Goal: Browse casually: Explore the website without a specific task or goal

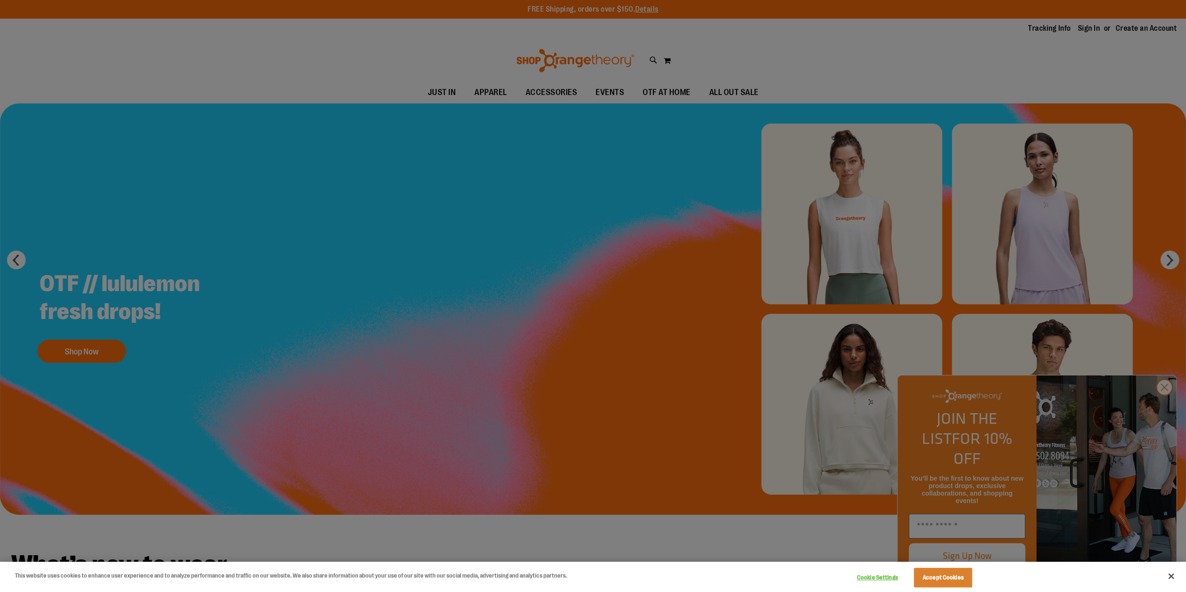
click at [1164, 408] on div at bounding box center [593, 296] width 1186 height 592
click at [458, 332] on div at bounding box center [593, 296] width 1186 height 592
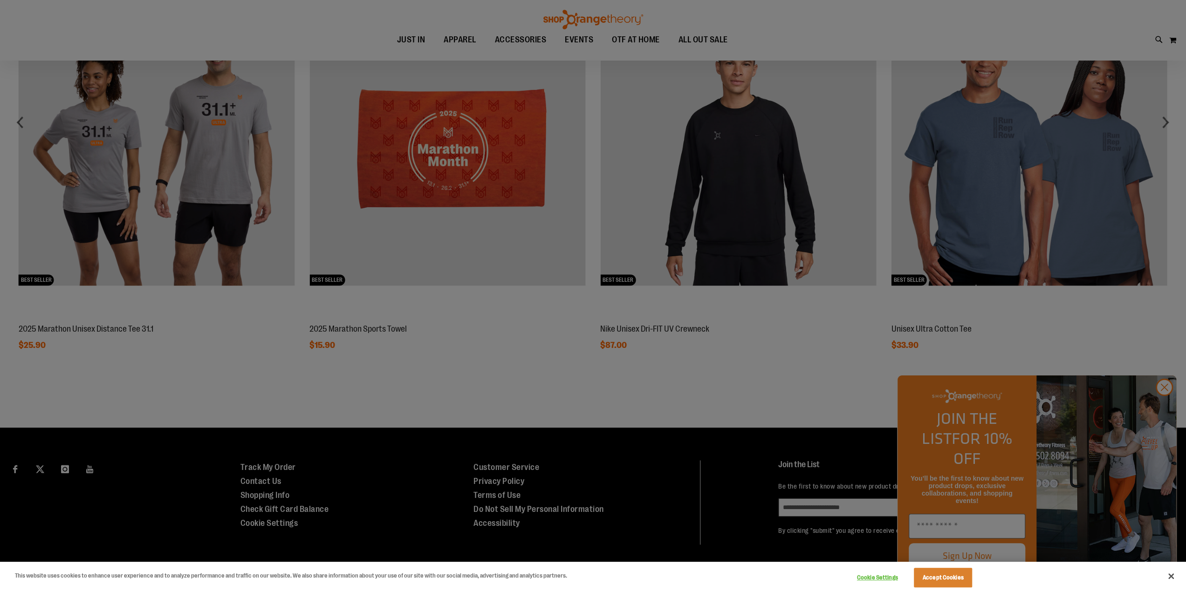
scroll to position [728, 0]
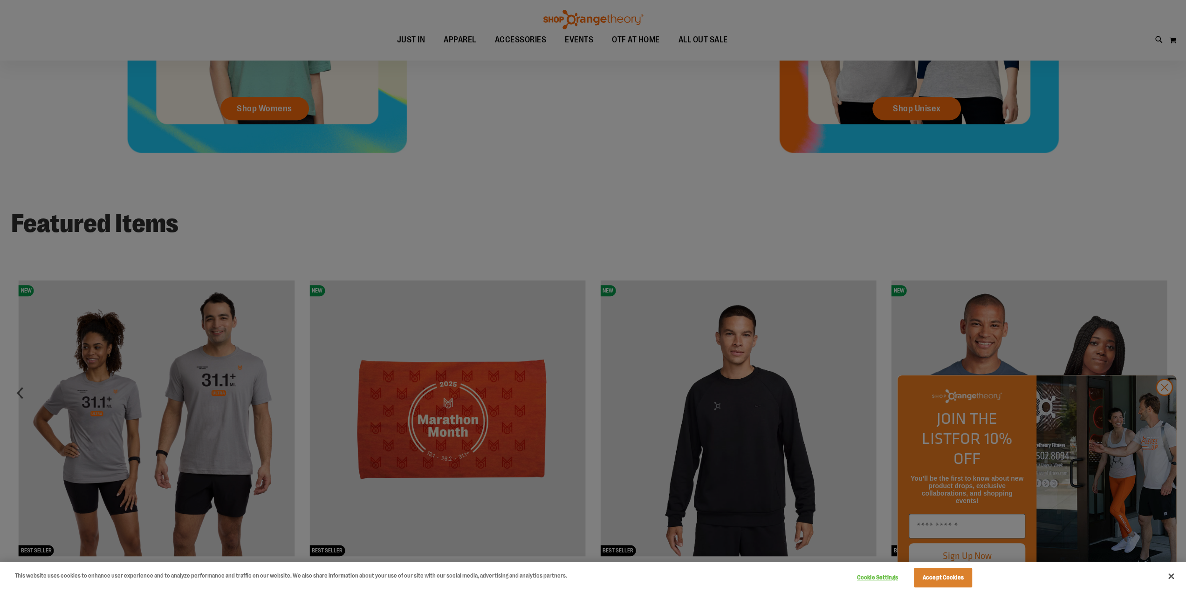
click at [468, 86] on div at bounding box center [593, 296] width 1186 height 592
click at [960, 578] on button "Accept Cookies" at bounding box center [943, 578] width 58 height 20
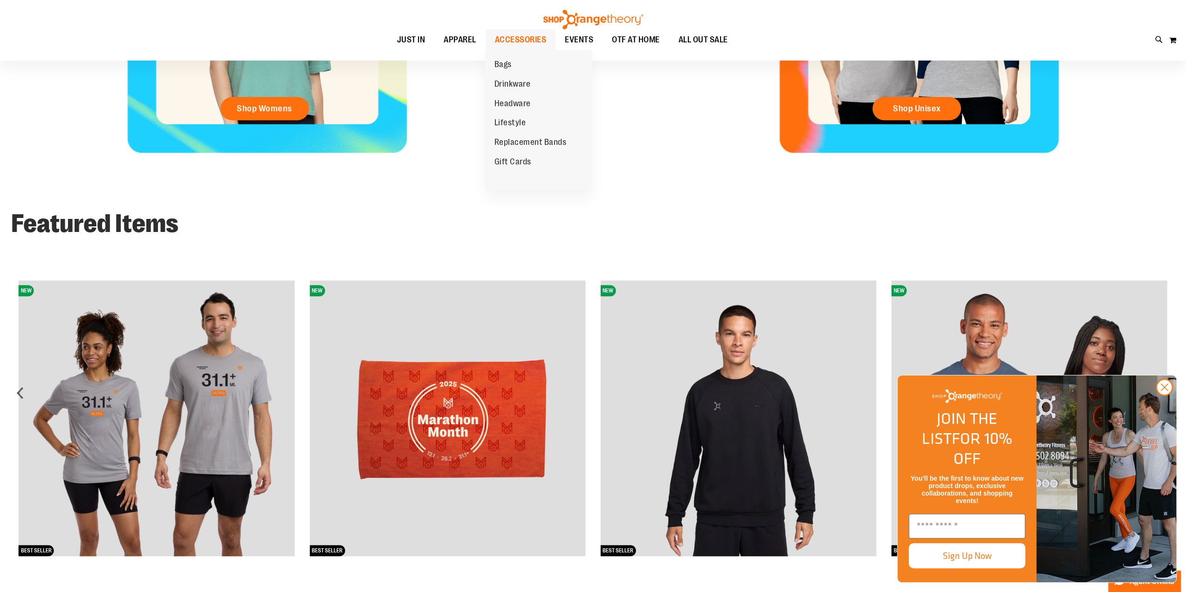
click at [516, 44] on span "ACCESSORIES" at bounding box center [521, 39] width 52 height 21
click at [501, 66] on span "Bags" at bounding box center [502, 66] width 17 height 12
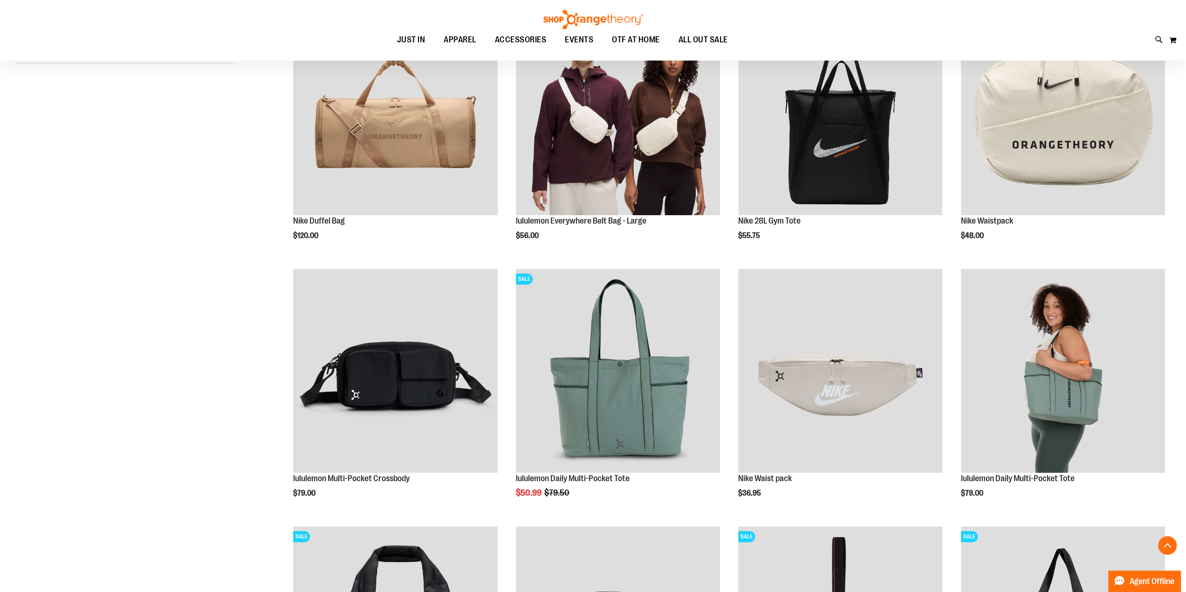
scroll to position [186, 0]
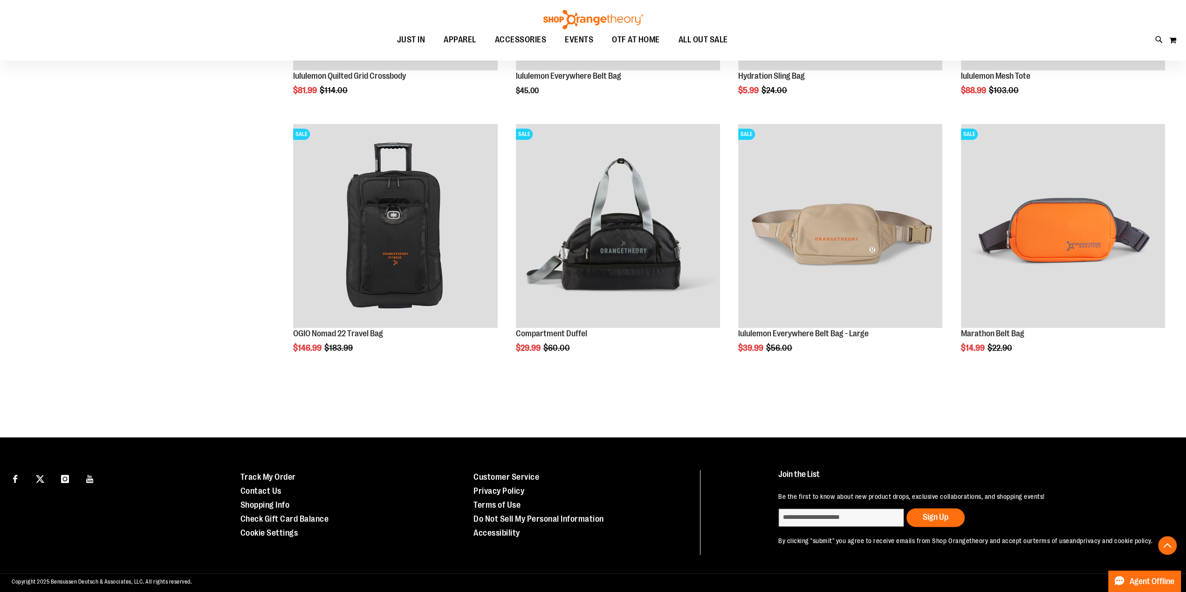
scroll to position [718, 0]
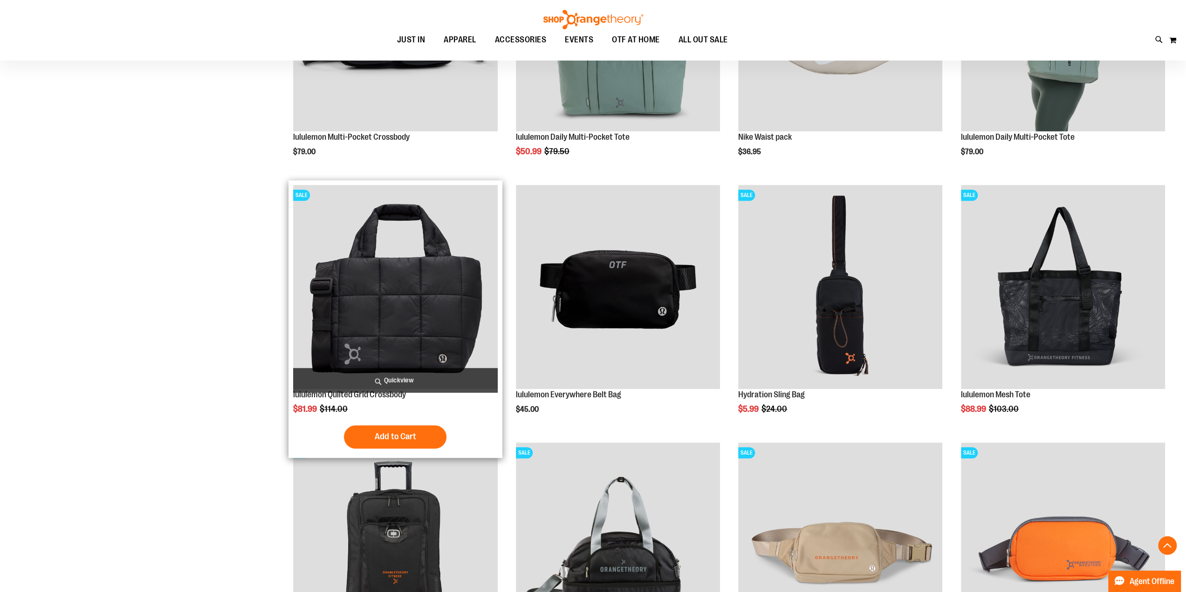
scroll to position [485, 0]
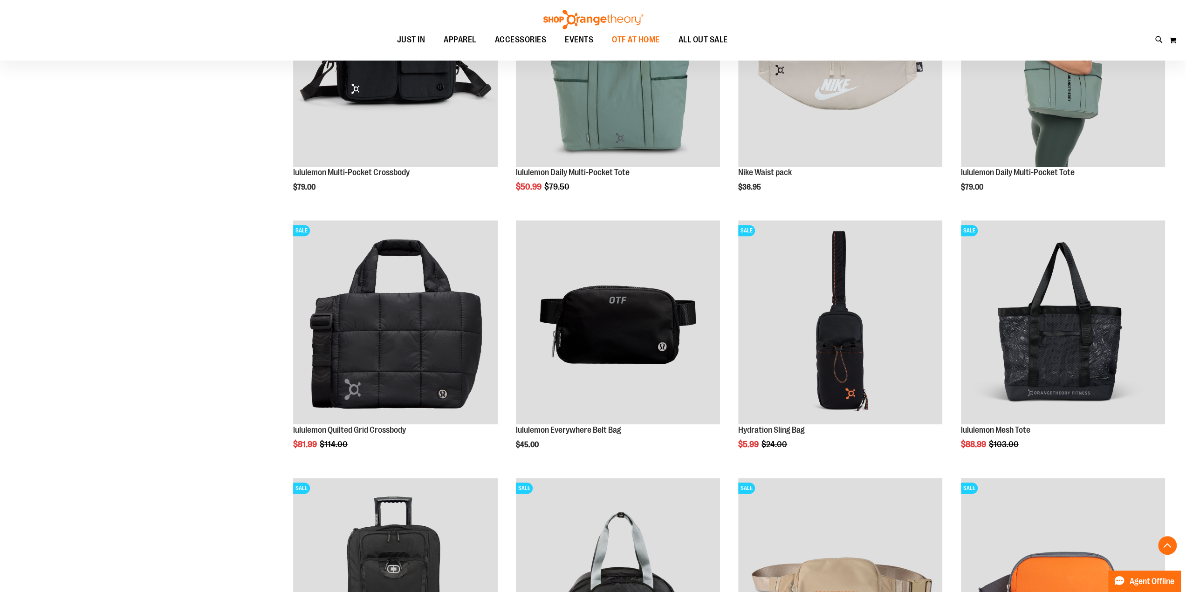
click at [631, 49] on span "OTF AT HOME" at bounding box center [636, 39] width 48 height 21
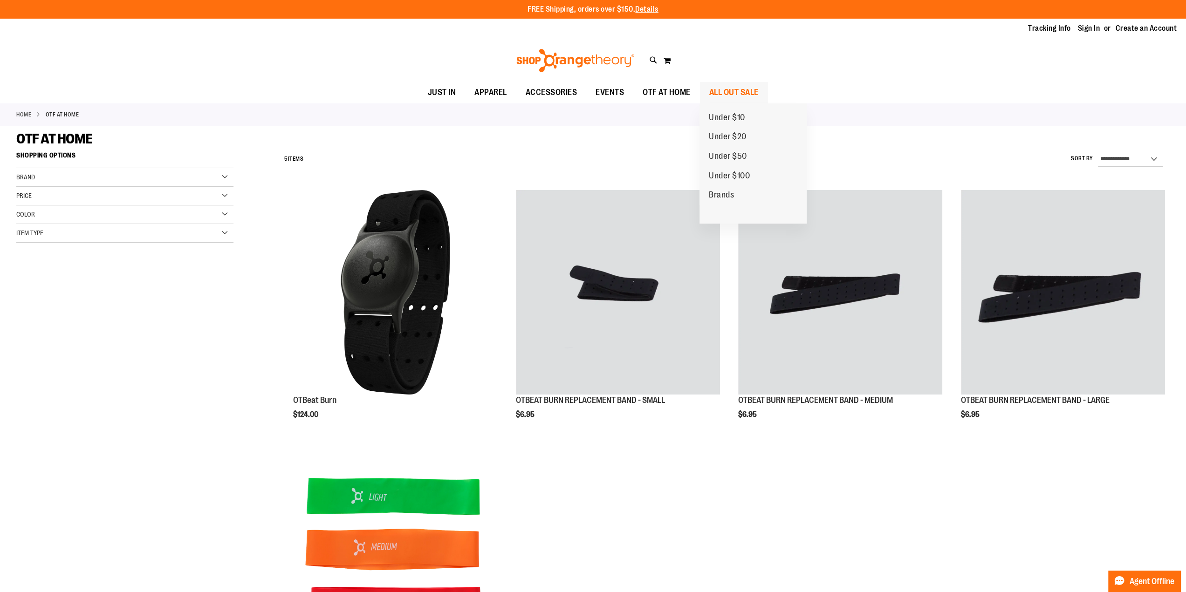
click at [723, 92] on span "ALL OUT SALE" at bounding box center [733, 92] width 49 height 21
click at [734, 89] on span "ALL OUT SALE" at bounding box center [733, 92] width 49 height 21
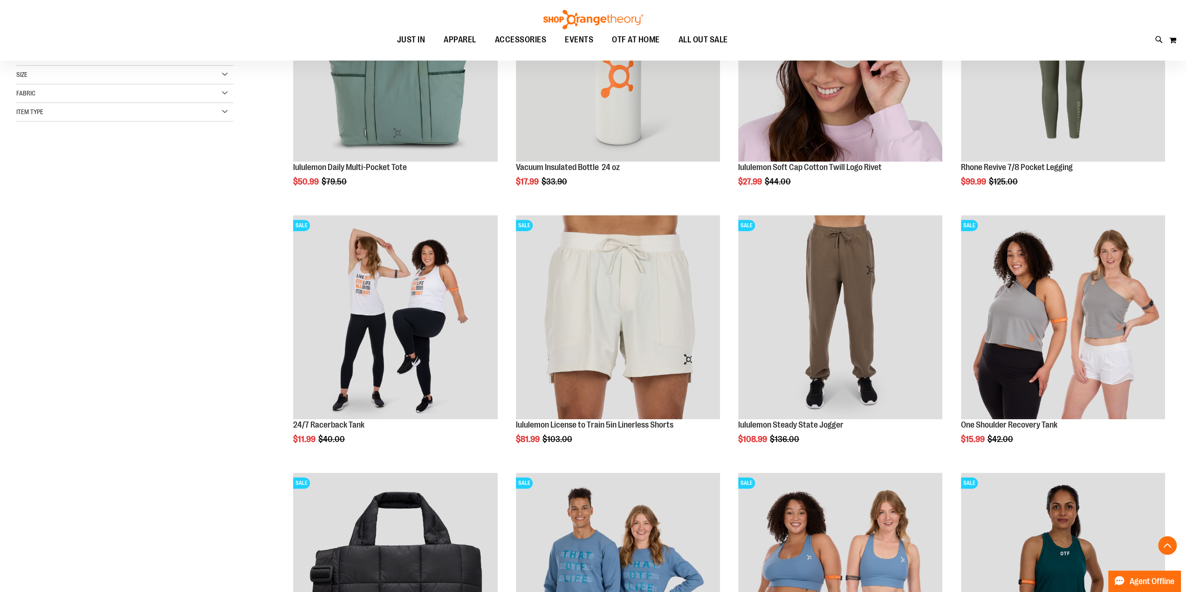
scroll to position [233, 0]
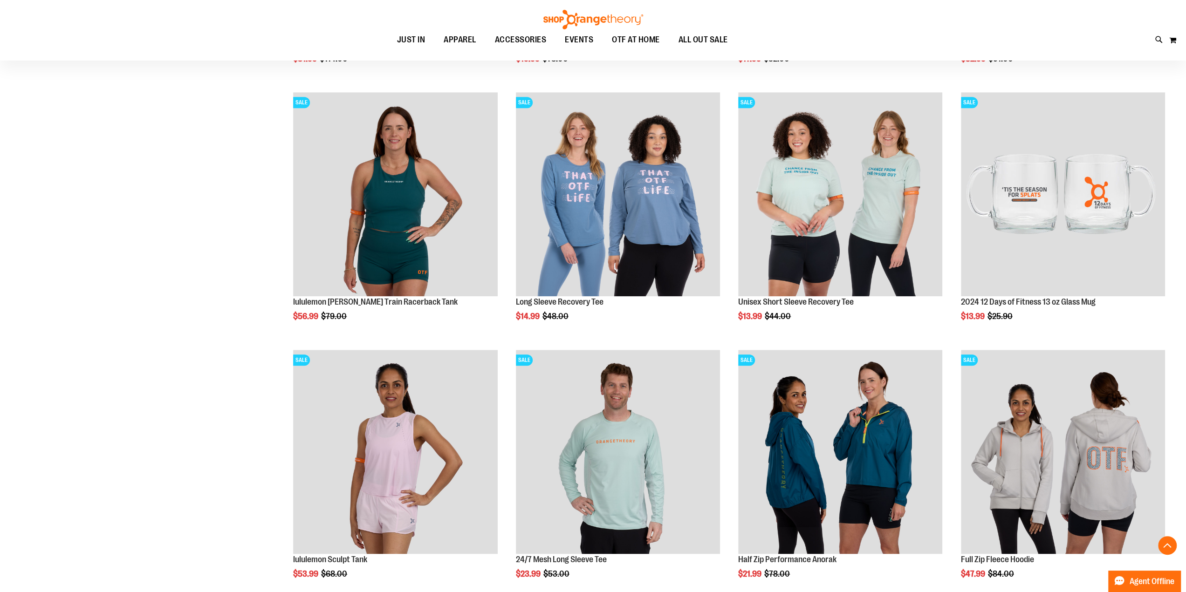
scroll to position [932, 0]
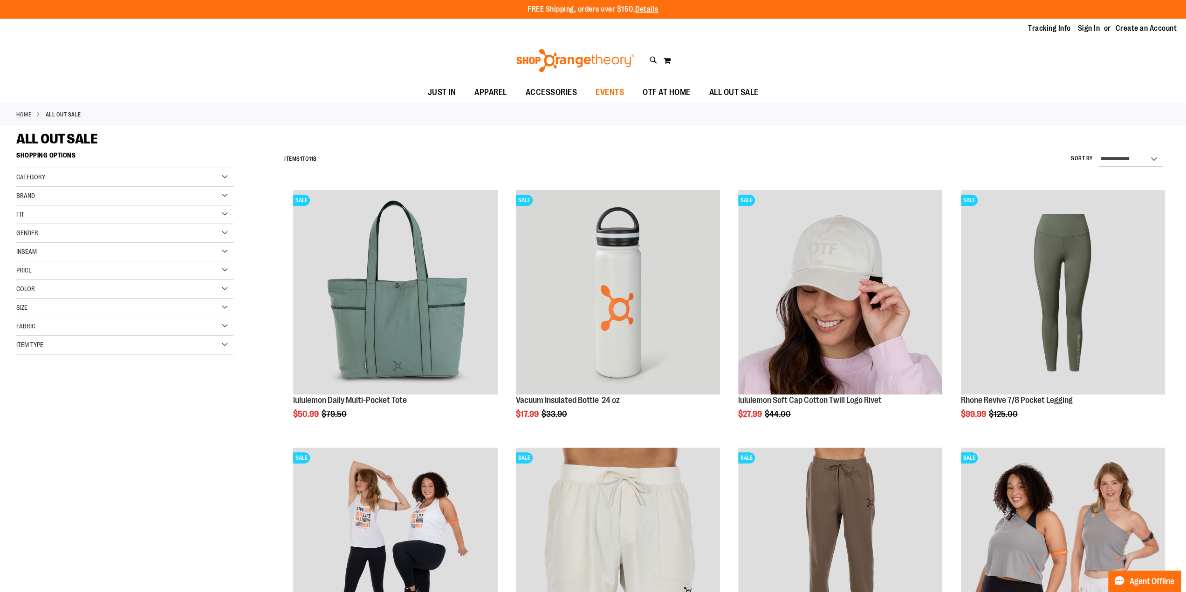
click at [602, 93] on span "EVENTS" at bounding box center [610, 92] width 28 height 21
